Goal: Navigation & Orientation: Understand site structure

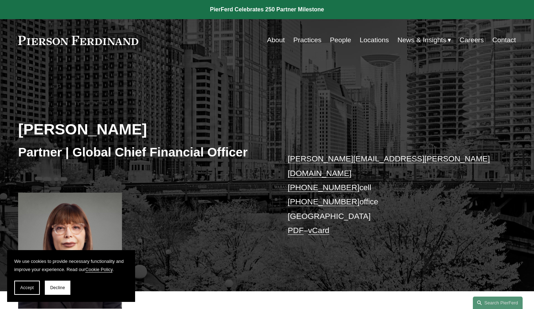
click at [338, 41] on link "People" at bounding box center [340, 40] width 21 height 14
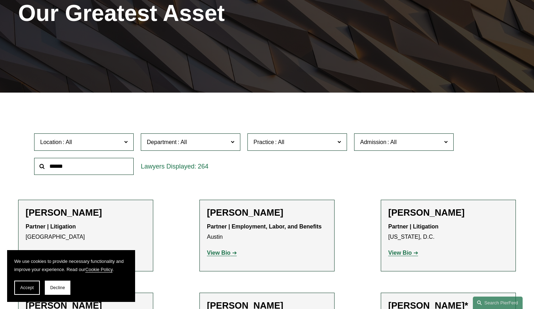
scroll to position [121, 0]
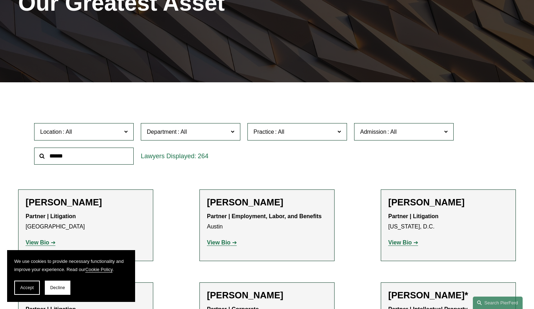
click at [232, 133] on span at bounding box center [233, 131] width 4 height 9
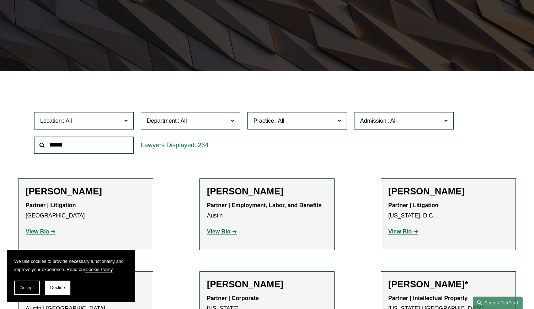
scroll to position [0, 0]
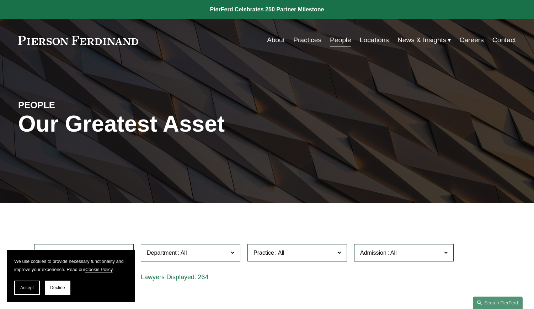
click at [275, 42] on link "About" at bounding box center [276, 40] width 18 height 14
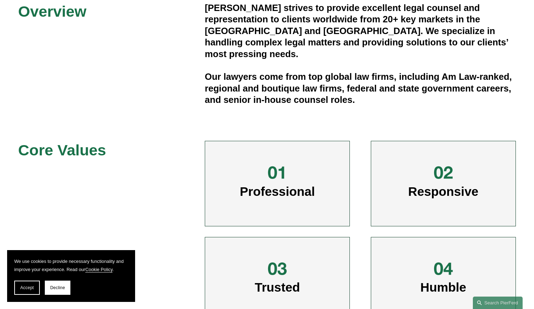
scroll to position [286, 0]
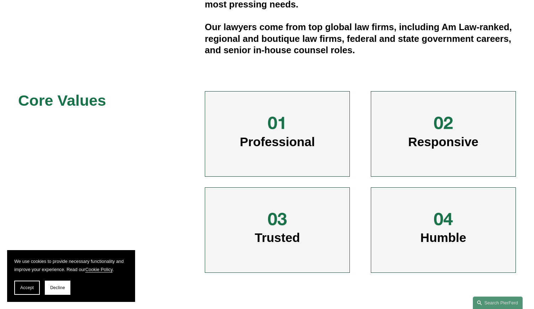
drag, startPoint x: 61, startPoint y: 287, endPoint x: 106, endPoint y: 230, distance: 71.9
click at [62, 286] on span "Decline" at bounding box center [57, 288] width 15 height 5
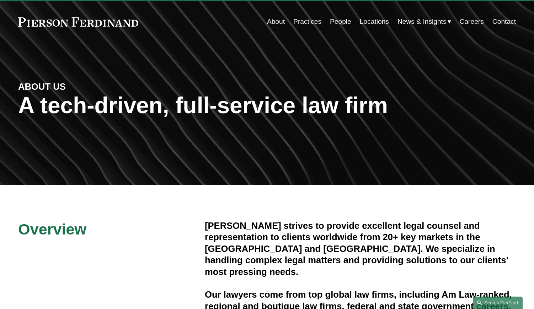
scroll to position [0, 0]
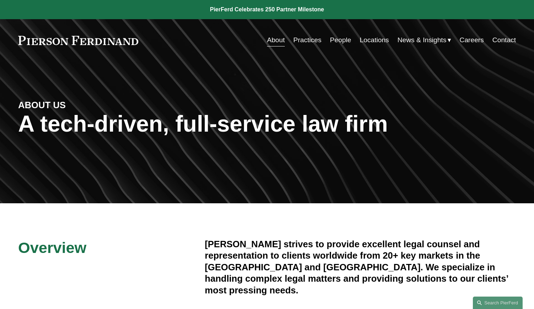
click at [340, 39] on link "People" at bounding box center [340, 40] width 21 height 14
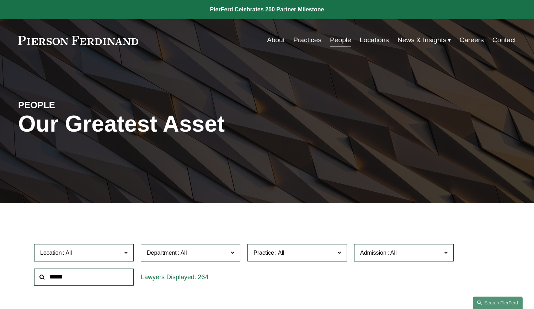
click at [475, 41] on link "Careers" at bounding box center [471, 40] width 24 height 14
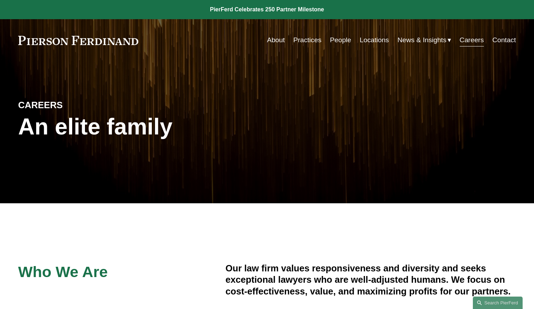
click at [500, 39] on link "Contact" at bounding box center [503, 40] width 23 height 14
